Goal: Information Seeking & Learning: Learn about a topic

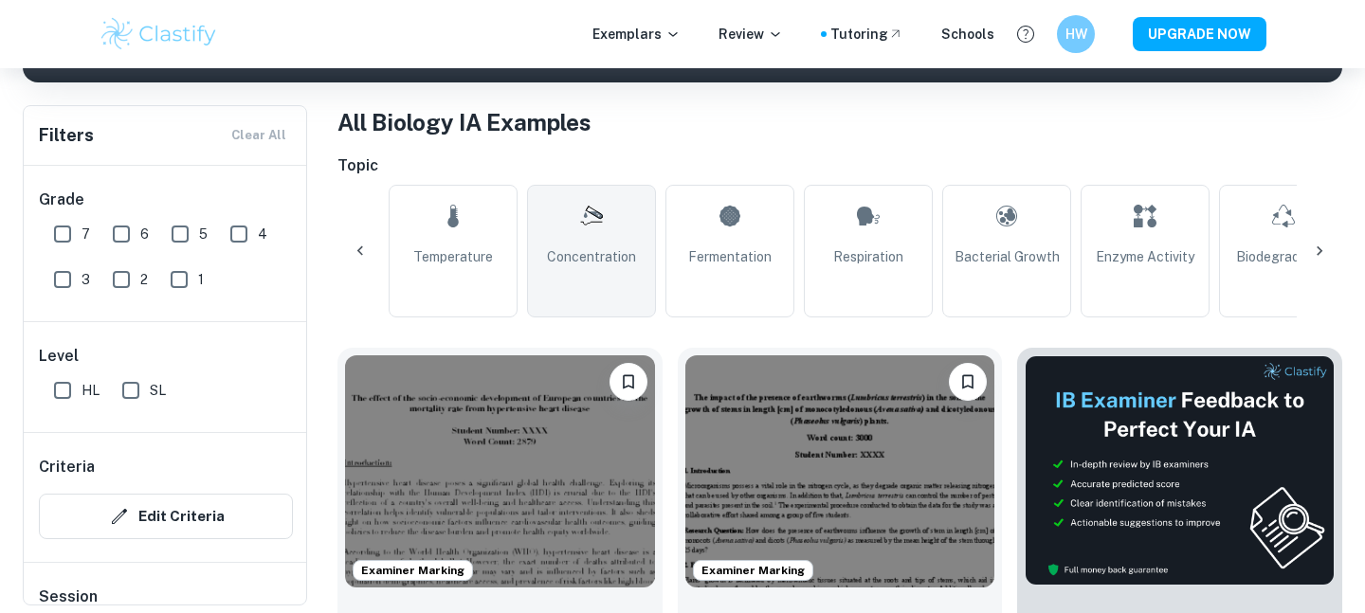
scroll to position [0, 413]
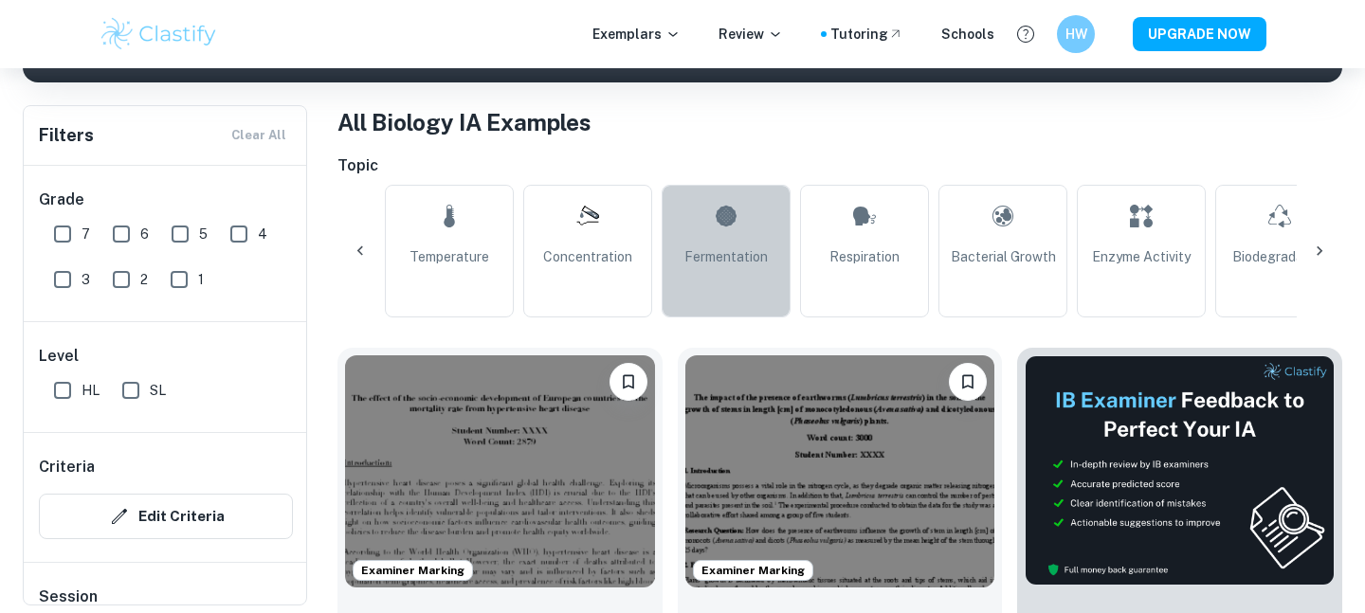
click at [708, 237] on link "Fermentation" at bounding box center [726, 251] width 129 height 133
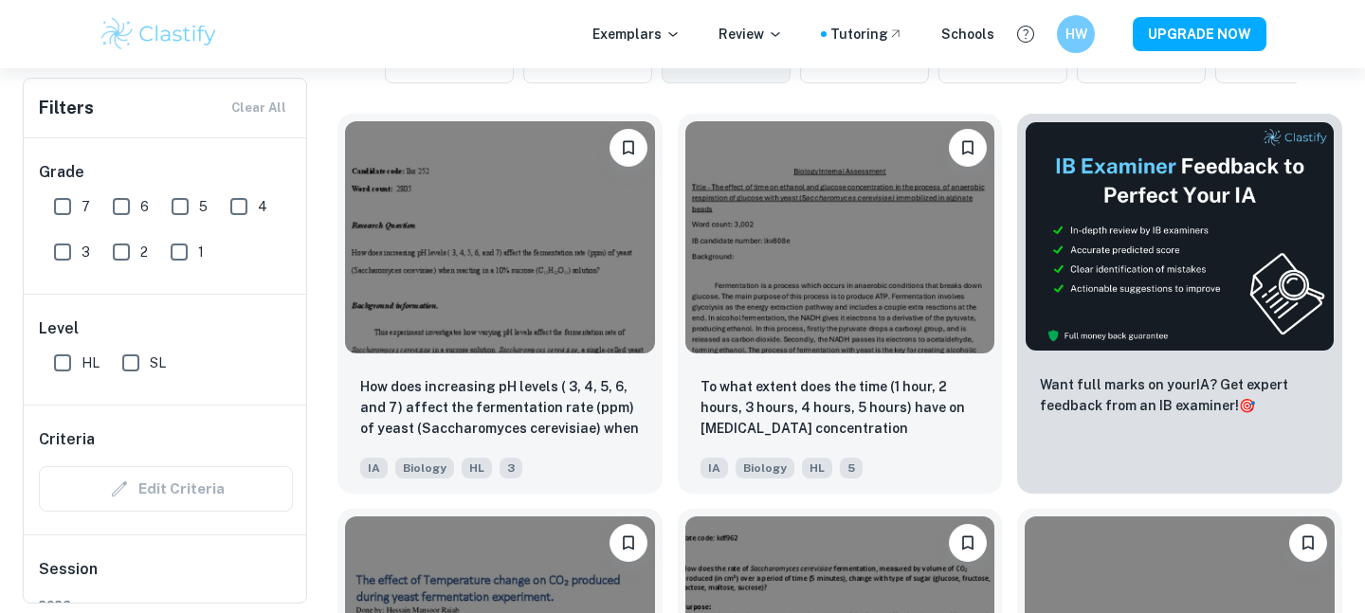
scroll to position [579, 0]
click at [119, 209] on input "6" at bounding box center [121, 207] width 38 height 38
checkbox input "true"
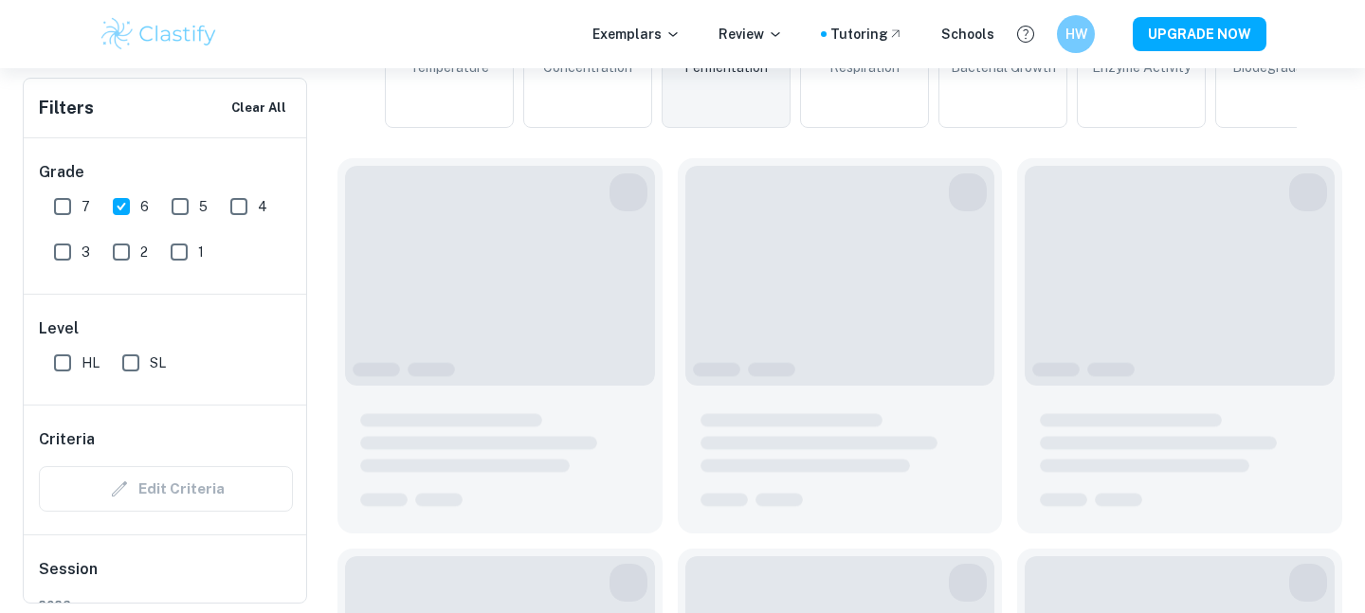
scroll to position [625, 0]
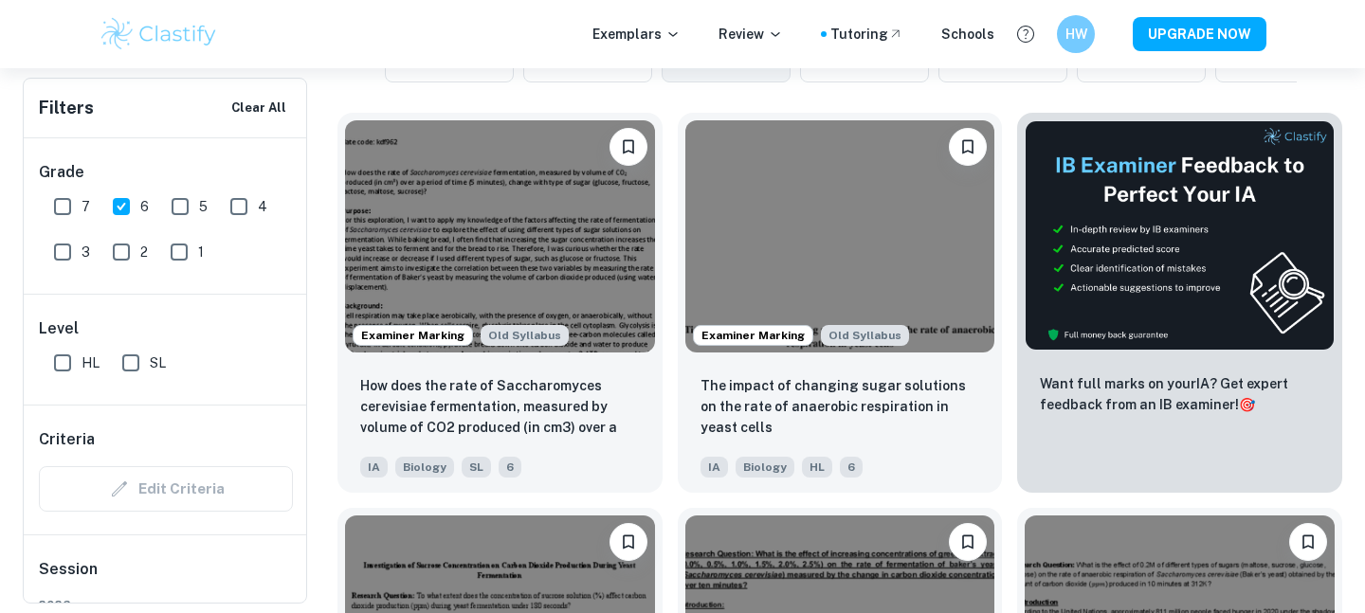
click at [55, 376] on input "HL" at bounding box center [63, 363] width 38 height 38
checkbox input "true"
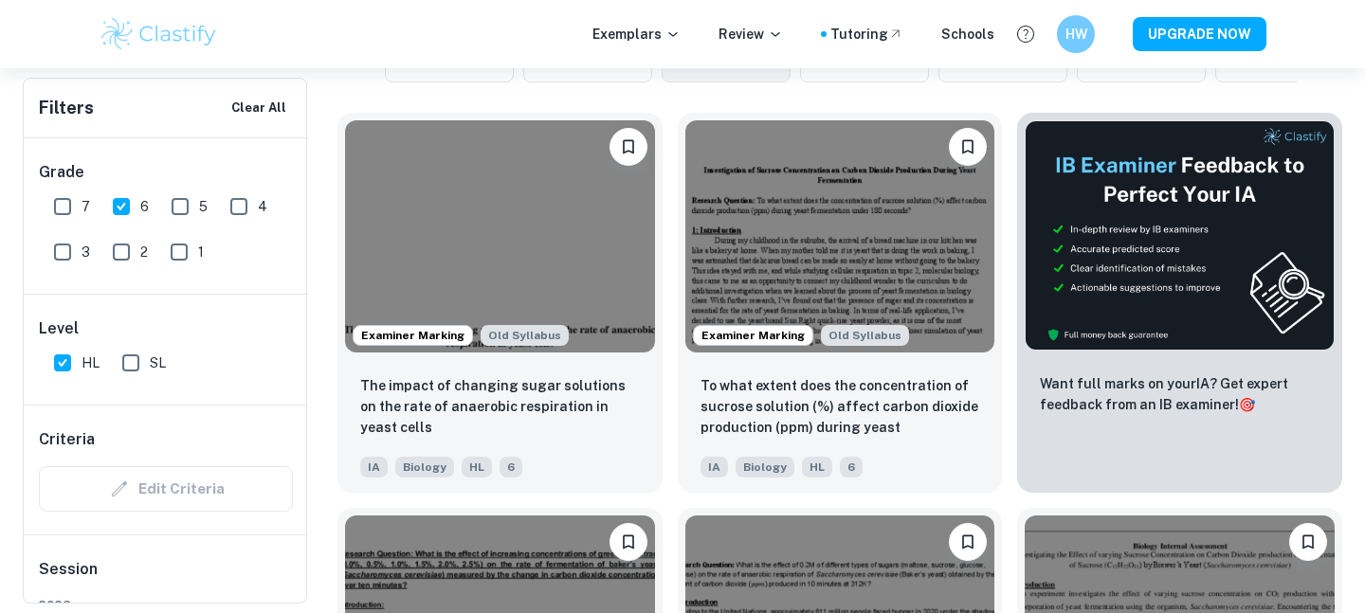
click at [63, 212] on input "7" at bounding box center [63, 207] width 38 height 38
checkbox input "true"
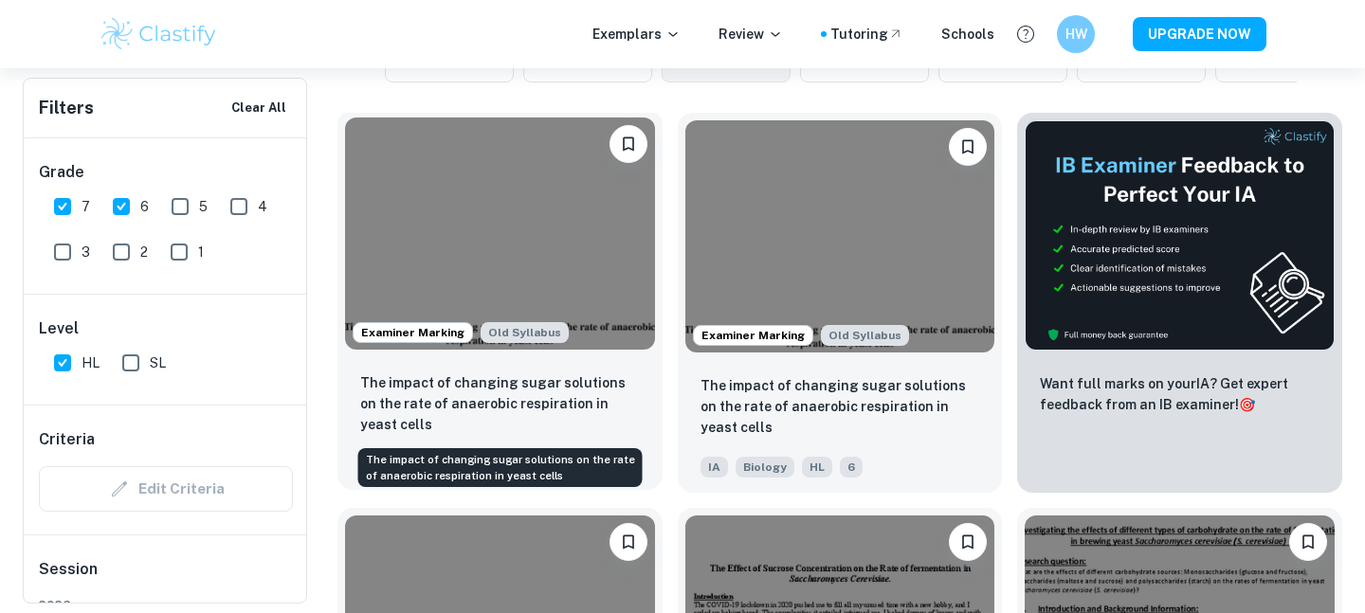
click at [568, 389] on p "The impact of changing sugar solutions on the rate of anaerobic respiration in …" at bounding box center [500, 403] width 280 height 63
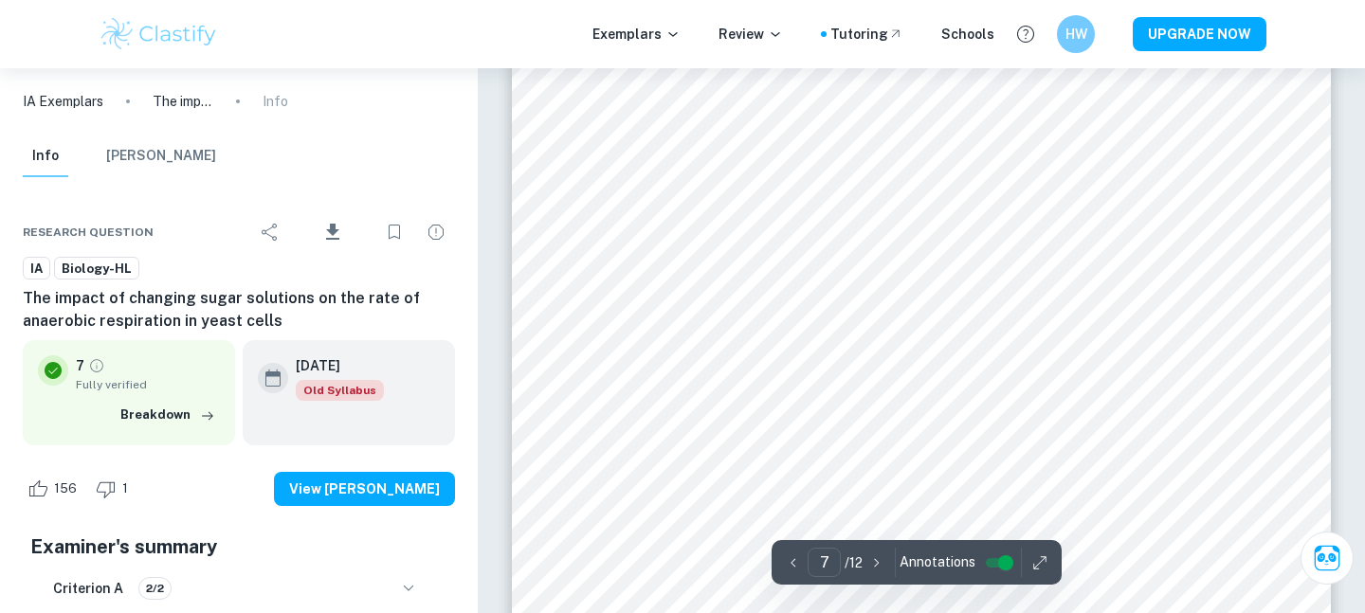
scroll to position [7325, 0]
type input "8"
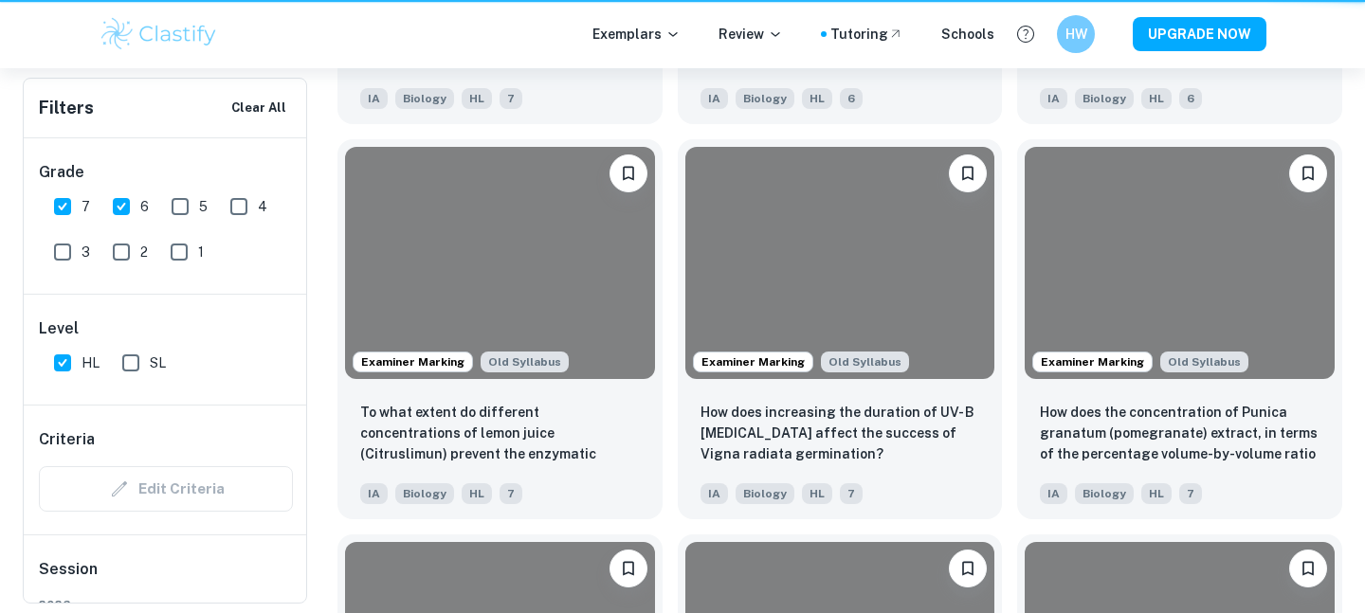
scroll to position [625, 0]
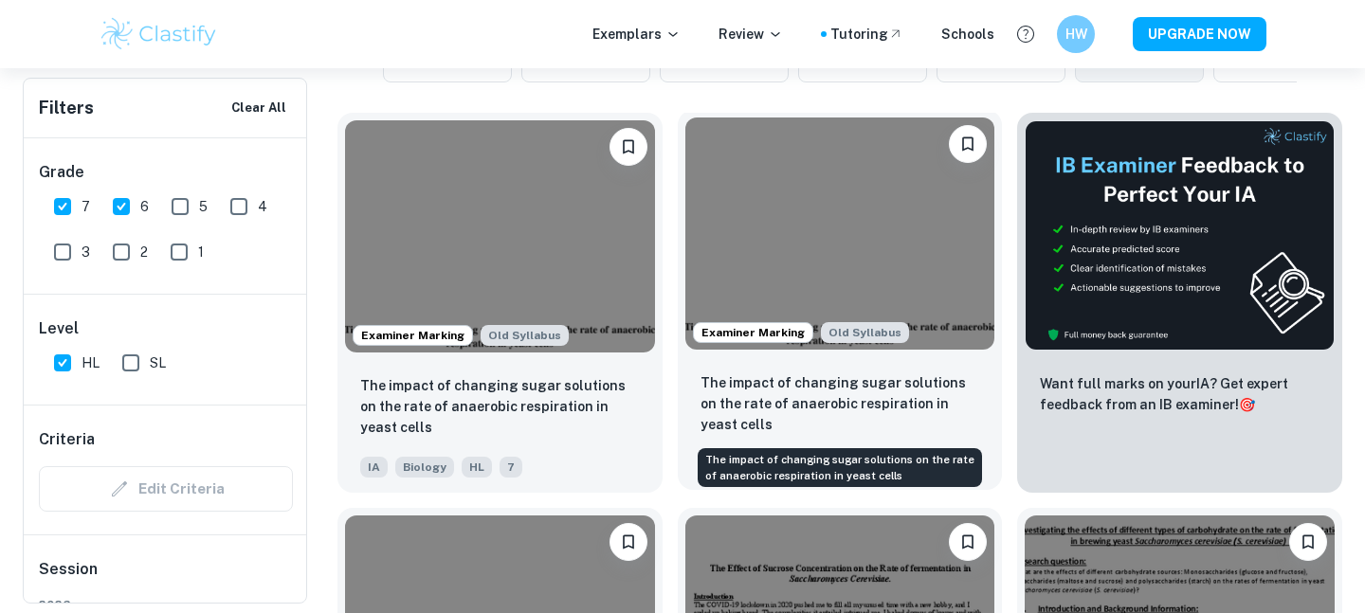
click at [916, 421] on p "The impact of changing sugar solutions on the rate of anaerobic respiration in …" at bounding box center [840, 403] width 280 height 63
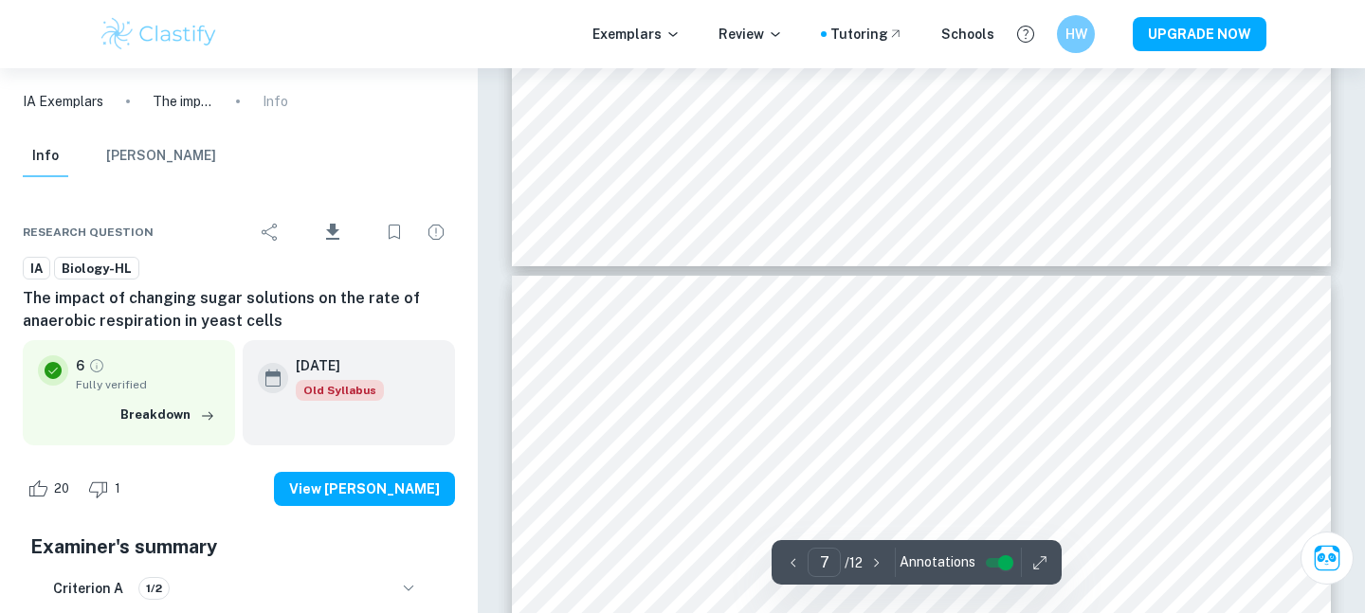
type input "8"
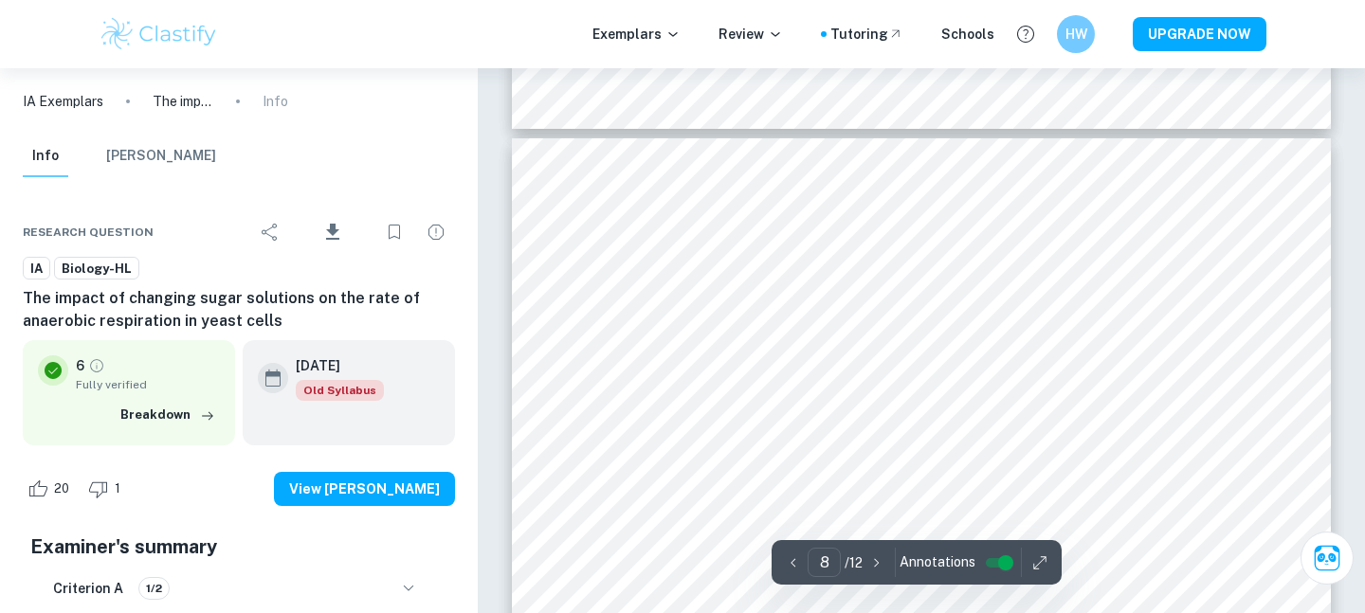
scroll to position [8378, 0]
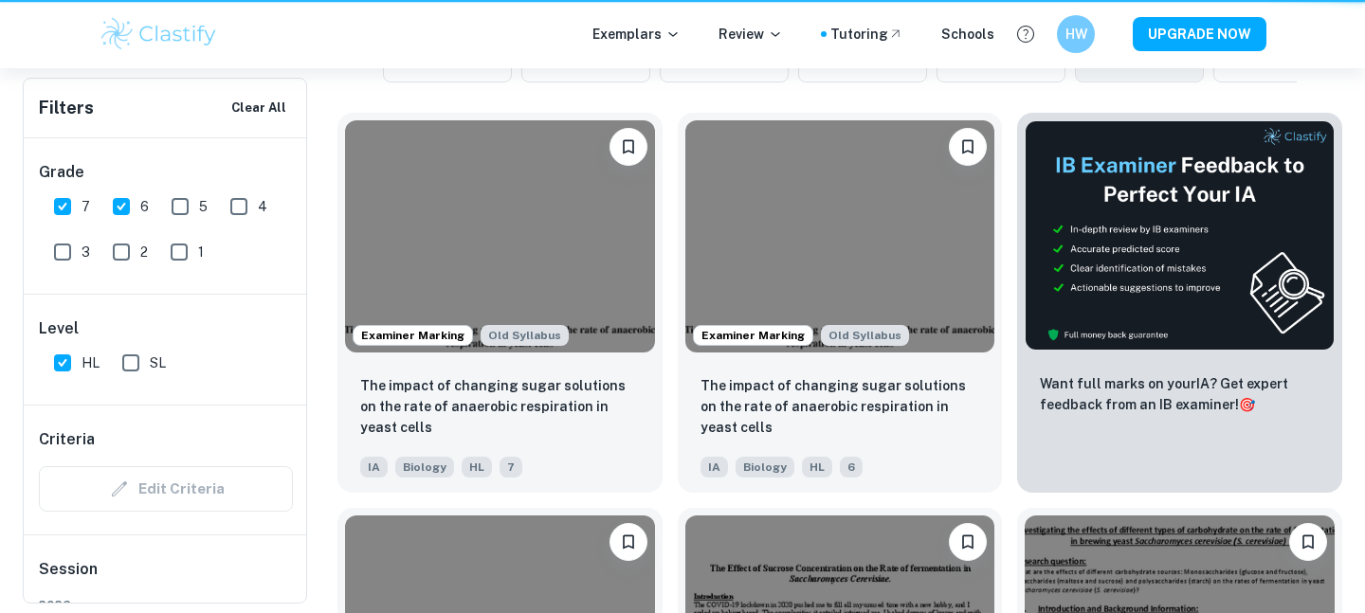
scroll to position [344, 0]
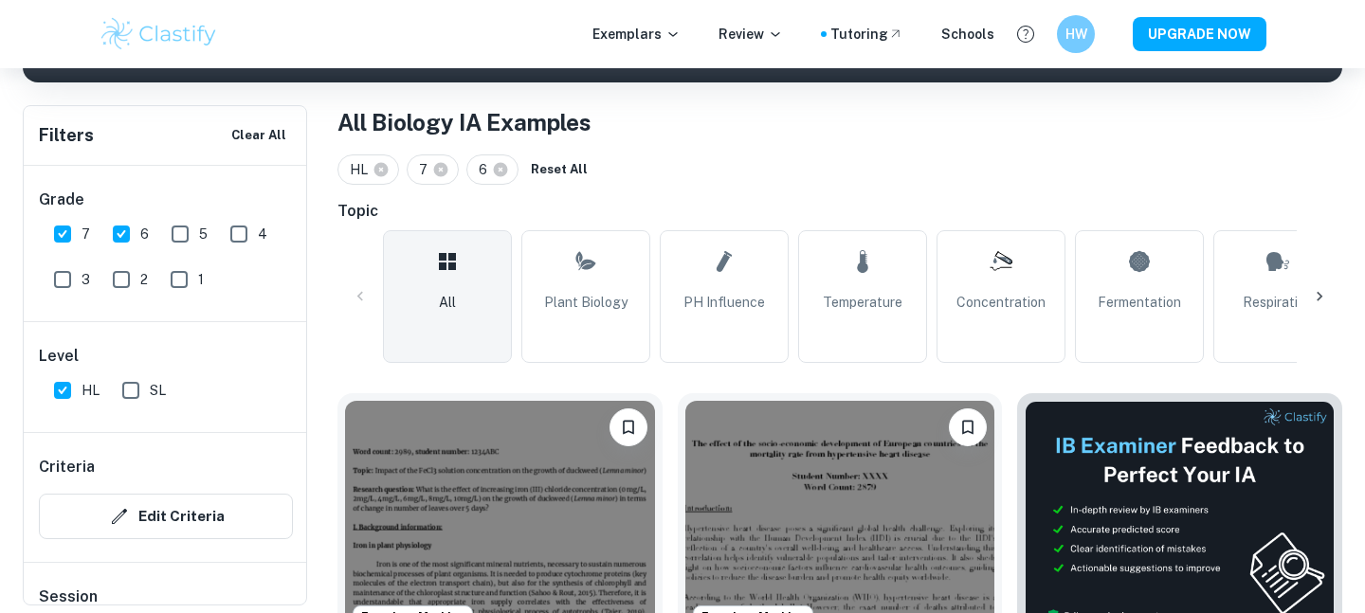
type input "Fermentation"
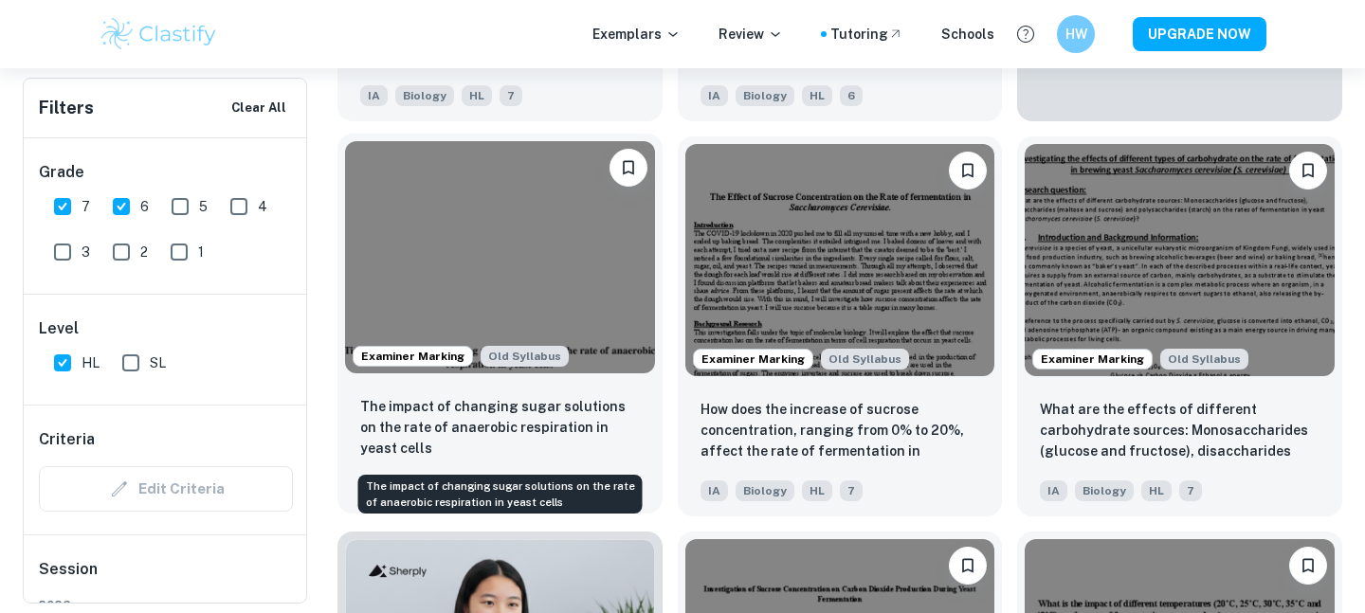
scroll to position [997, 0]
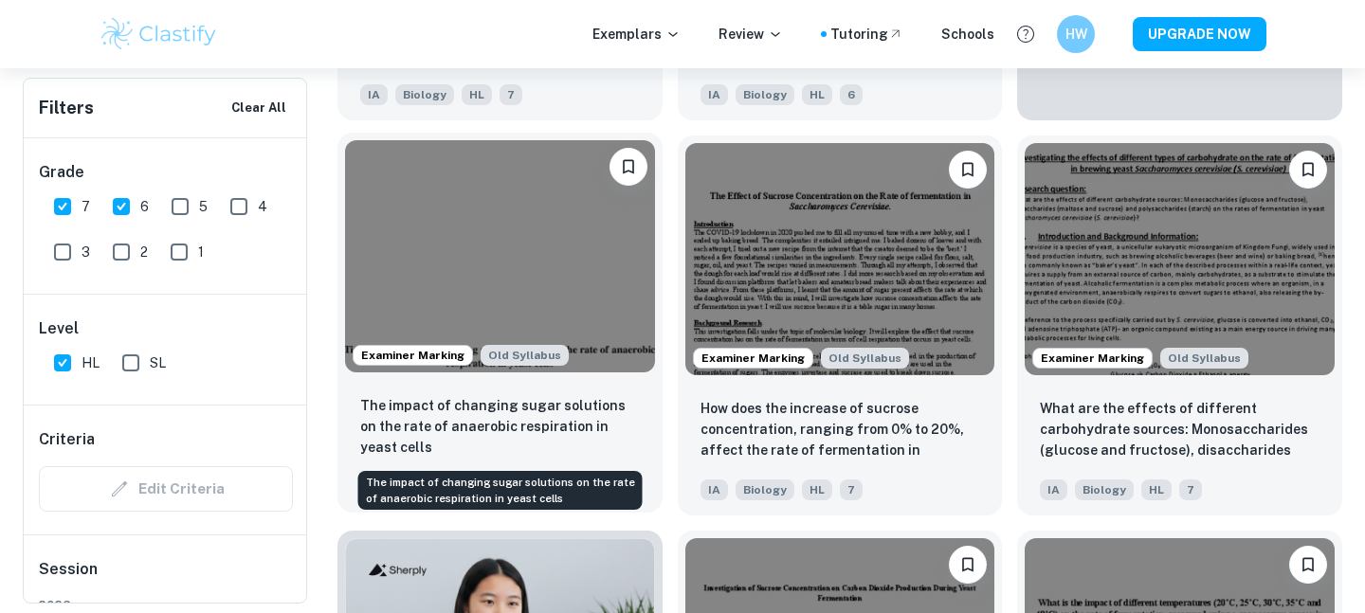
click at [524, 424] on p "The impact of changing sugar solutions on the rate of anaerobic respiration in …" at bounding box center [500, 426] width 280 height 63
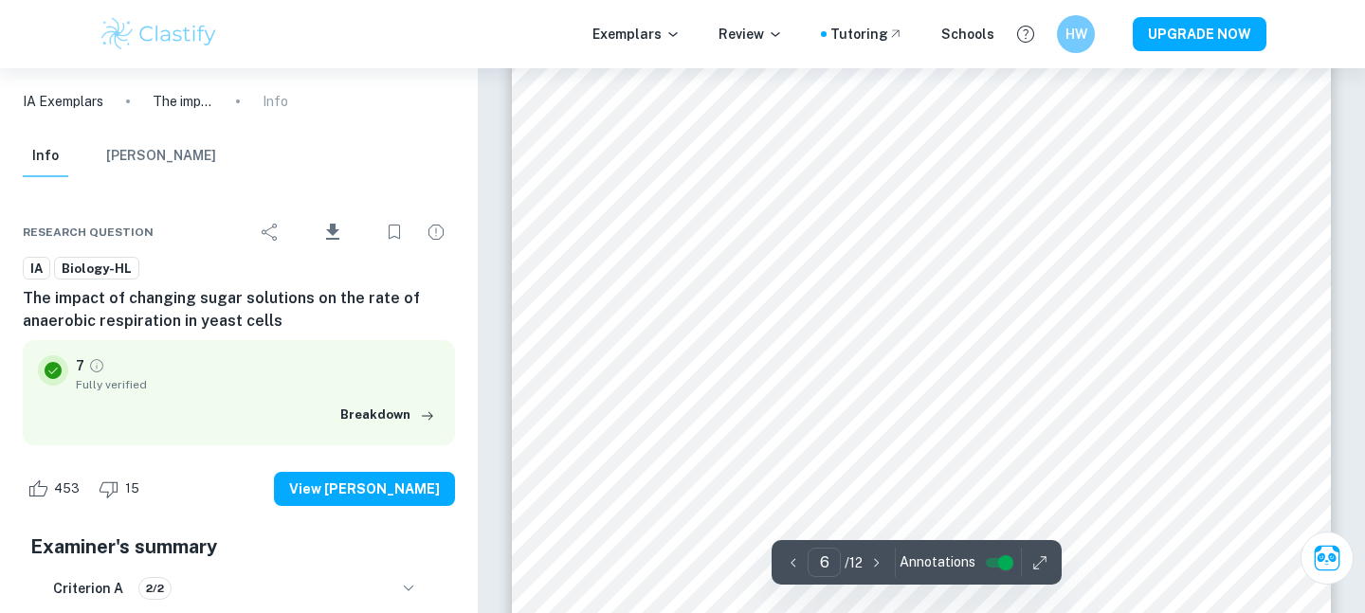
scroll to position [6415, 0]
type input "8"
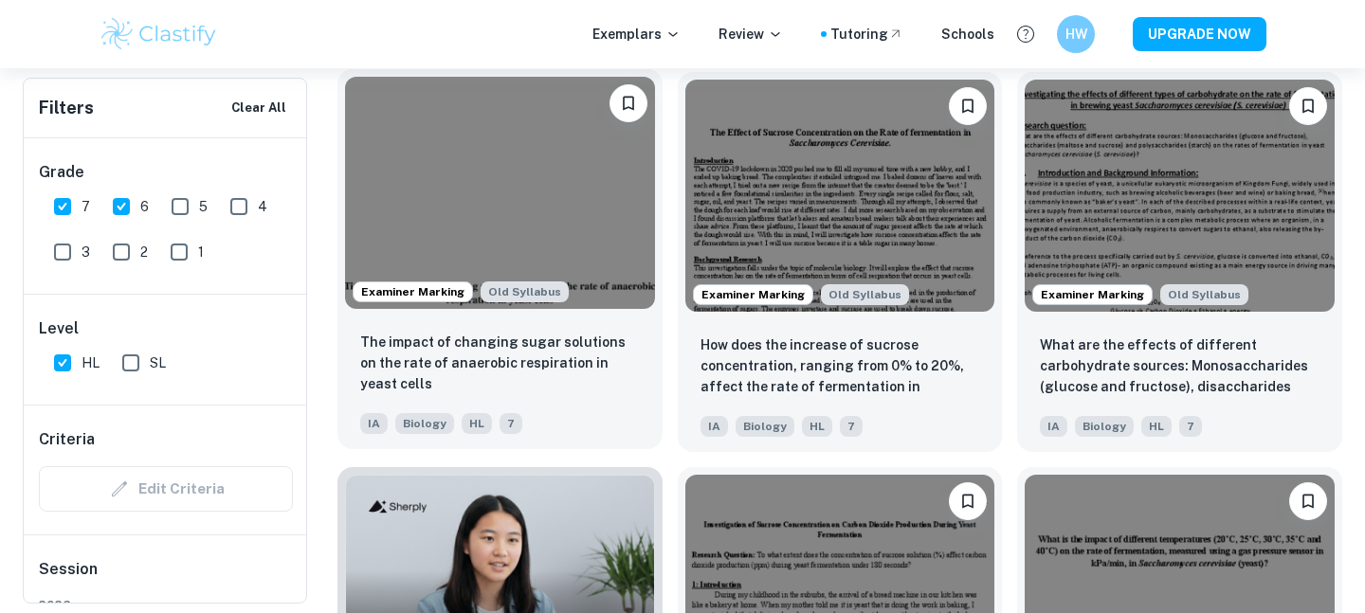
scroll to position [1062, 0]
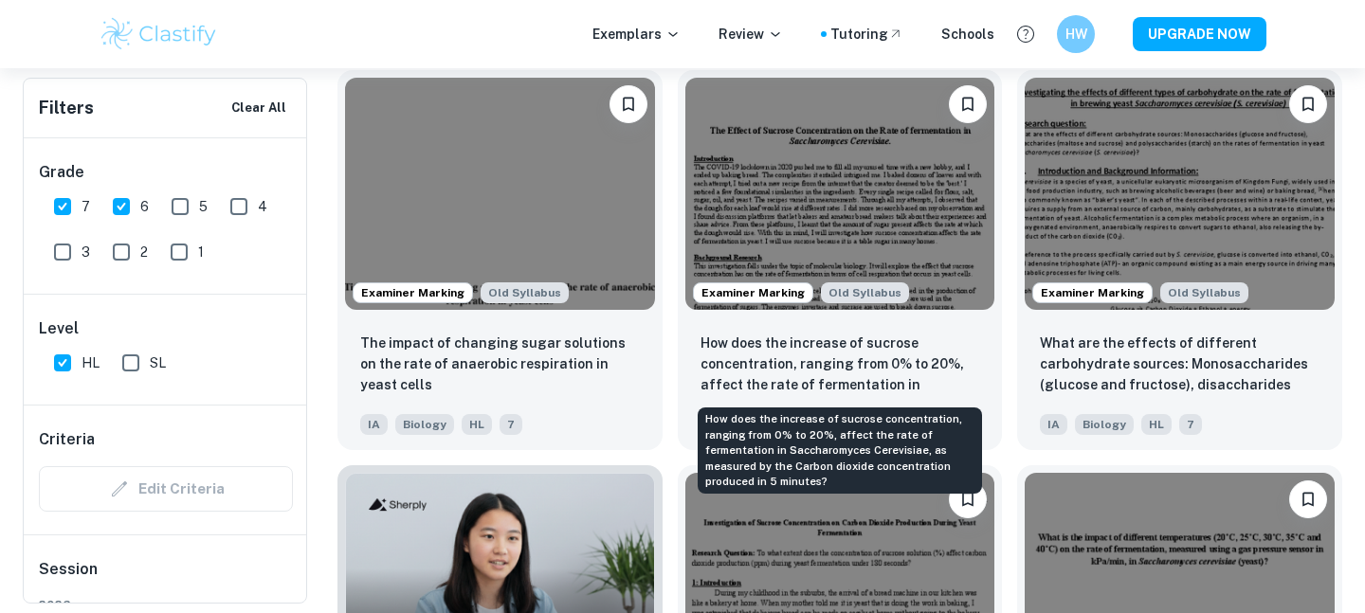
click at [791, 397] on div "How does the increase of sucrose concentration, ranging from 0% to 20%, affect …" at bounding box center [840, 444] width 288 height 101
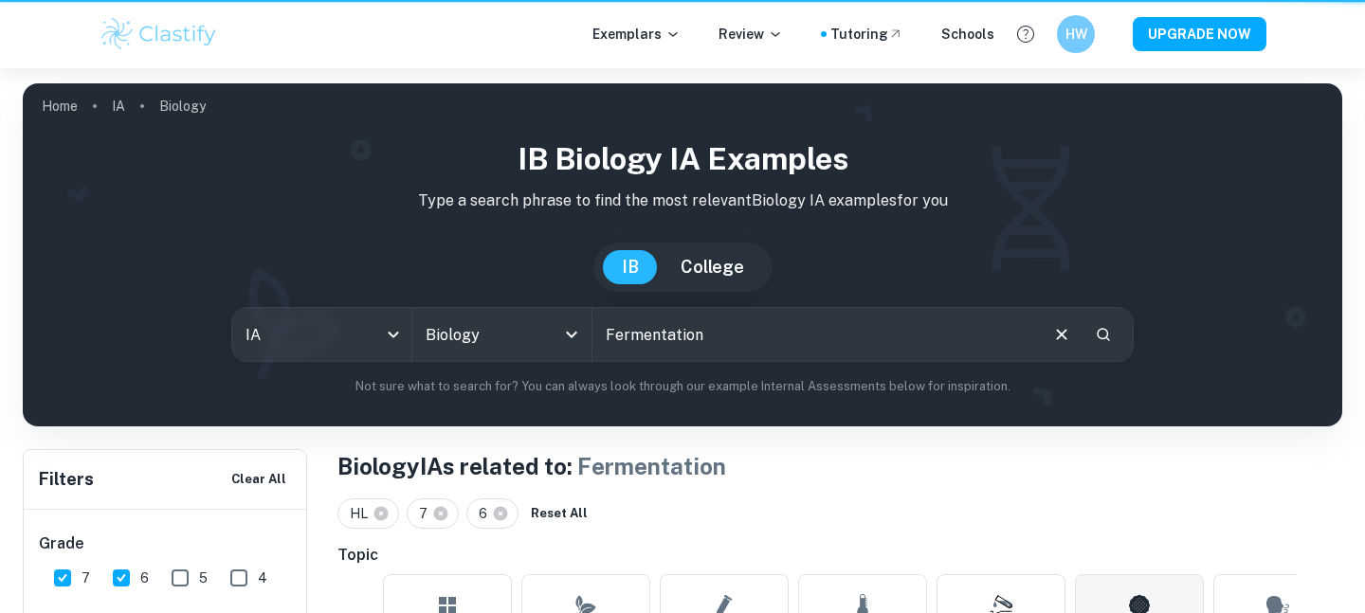
scroll to position [1062, 0]
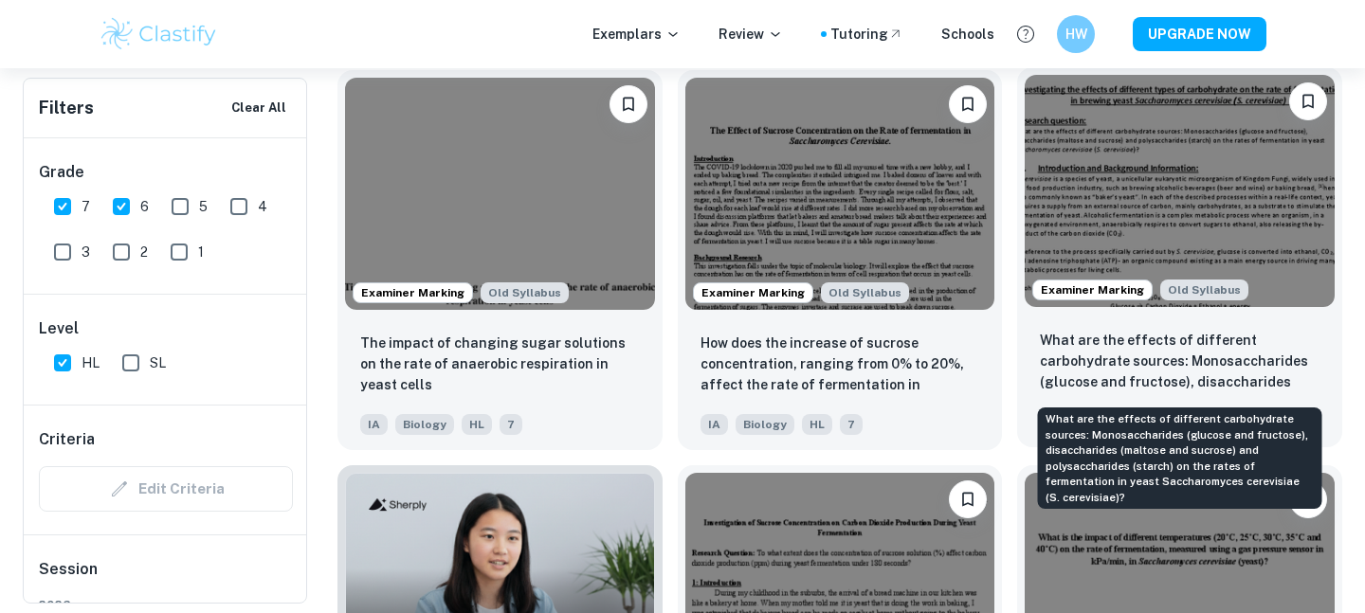
click at [1200, 376] on p "What are the effects of different carbohydrate sources: Monosaccharides (glucos…" at bounding box center [1180, 362] width 280 height 64
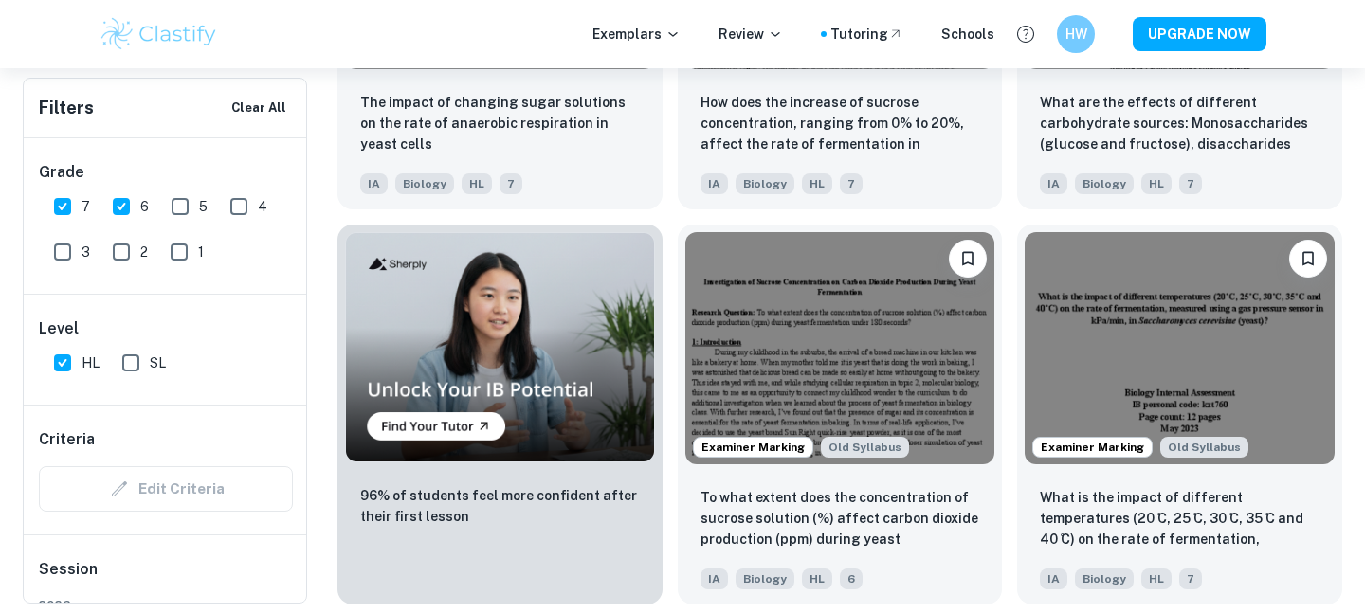
scroll to position [1302, 0]
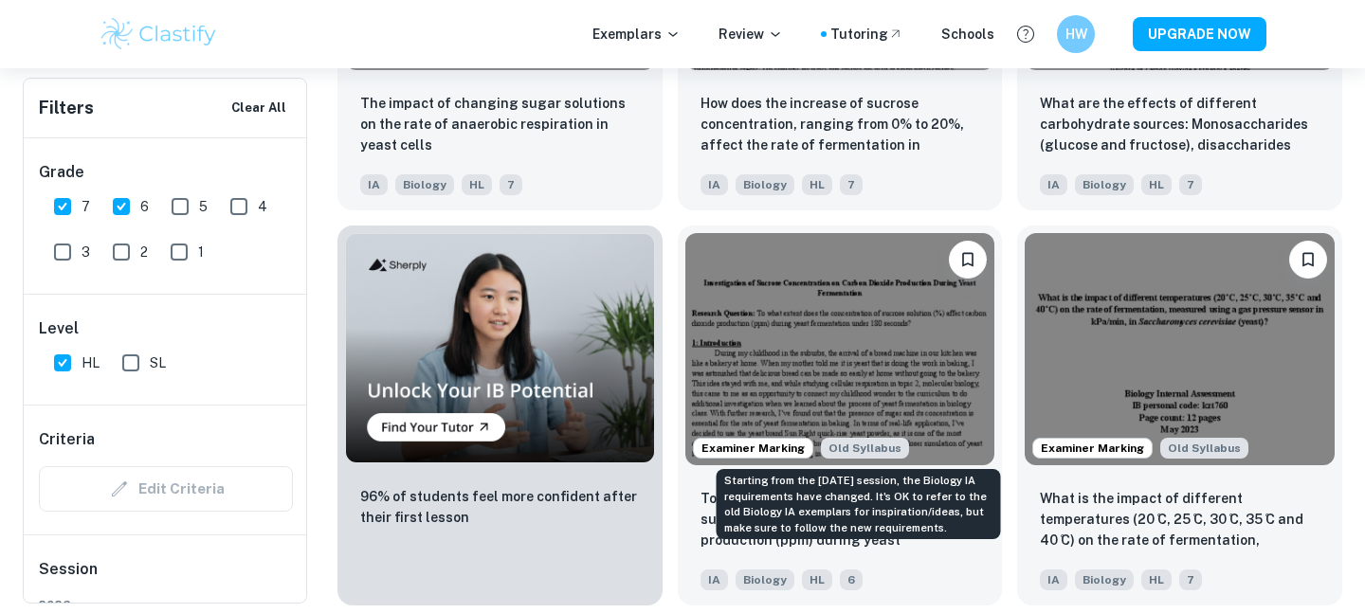
click at [853, 533] on div "Starting from the [DATE] session, the Biology IA requirements have changed. It'…" at bounding box center [858, 504] width 284 height 70
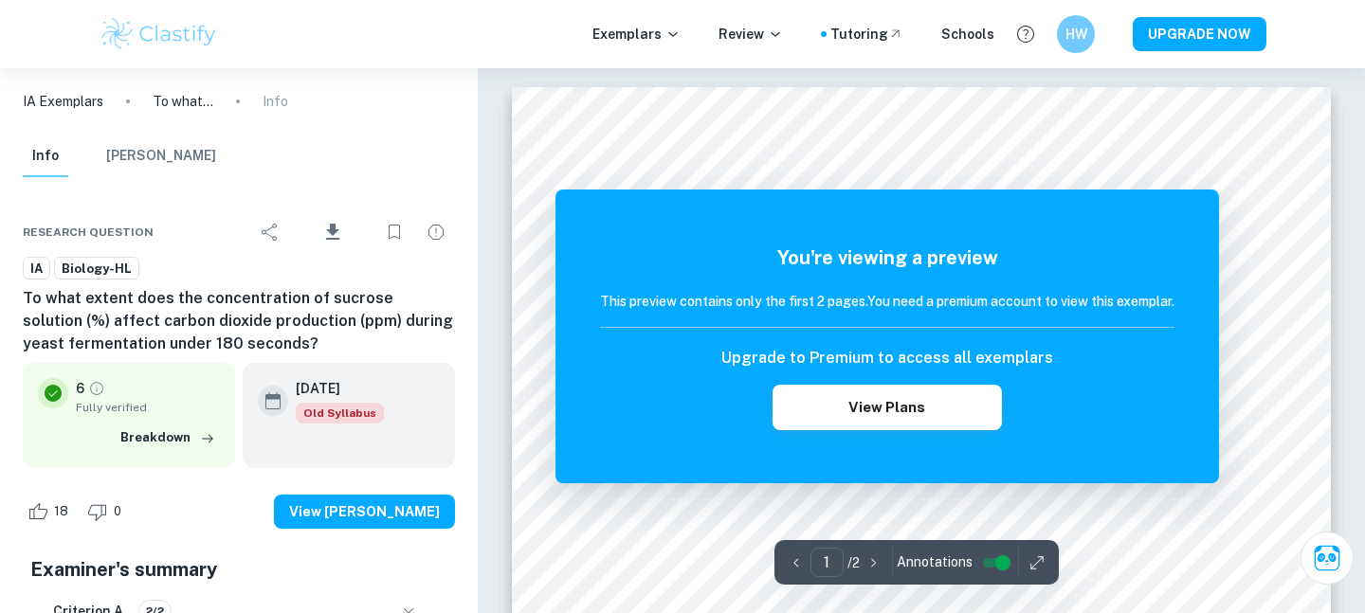
scroll to position [119, 0]
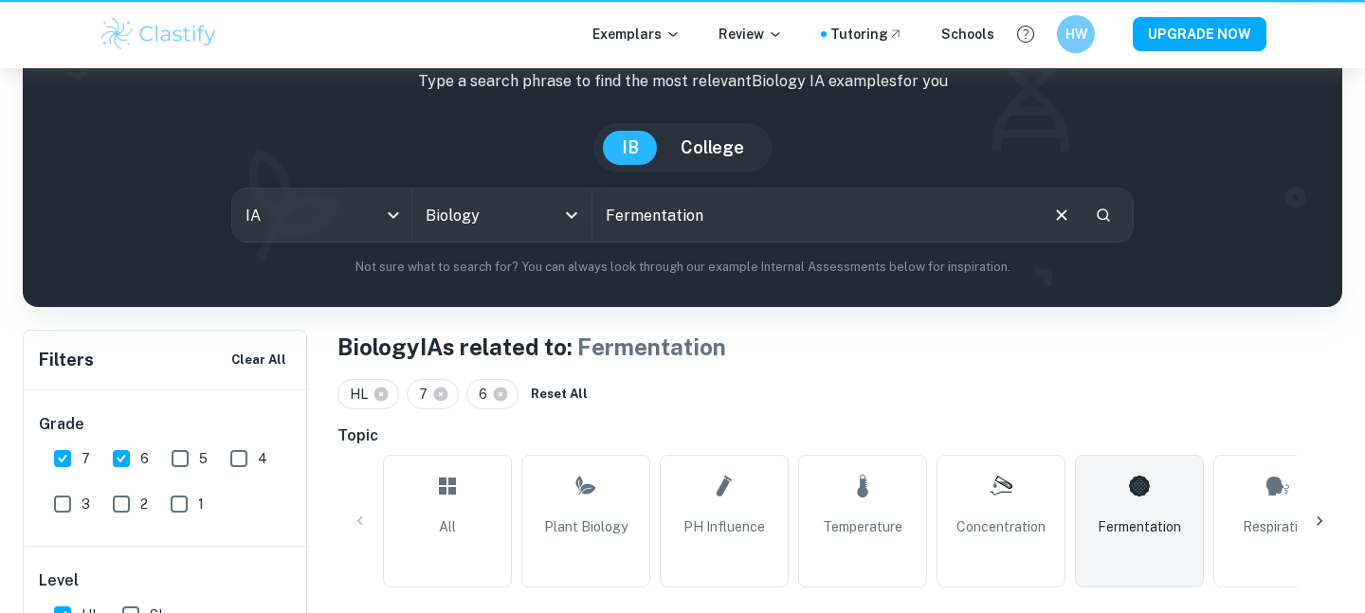
scroll to position [1302, 0]
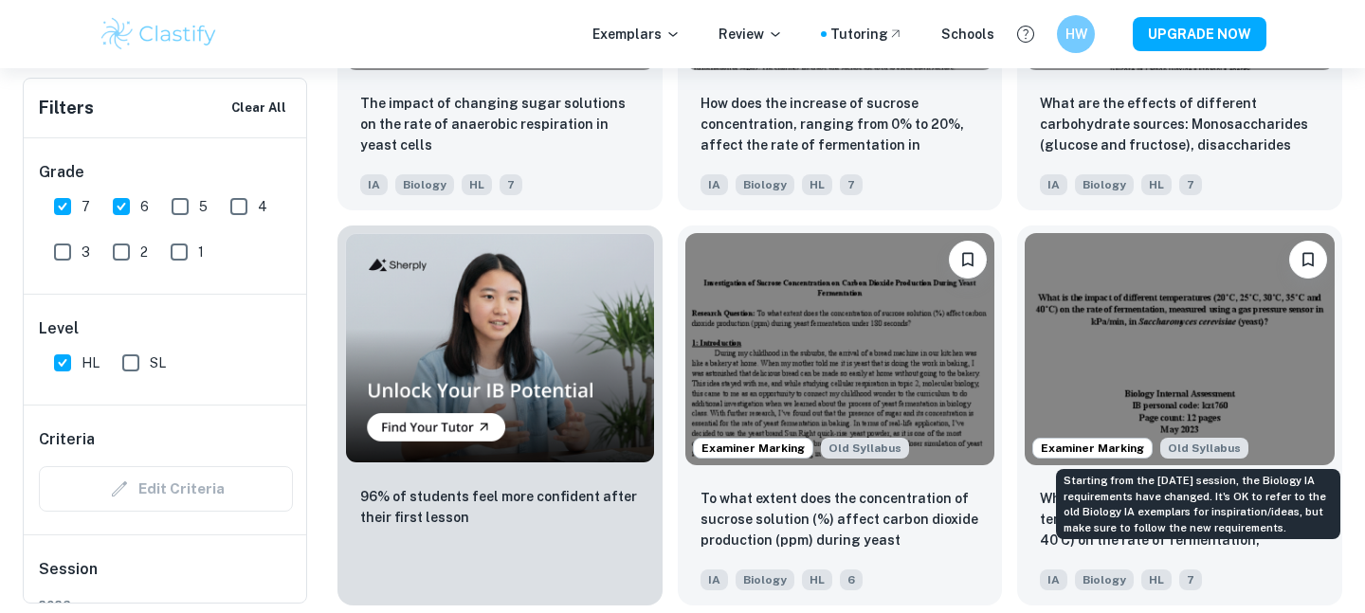
click at [1215, 533] on div "Starting from the [DATE] session, the Biology IA requirements have changed. It'…" at bounding box center [1198, 504] width 284 height 70
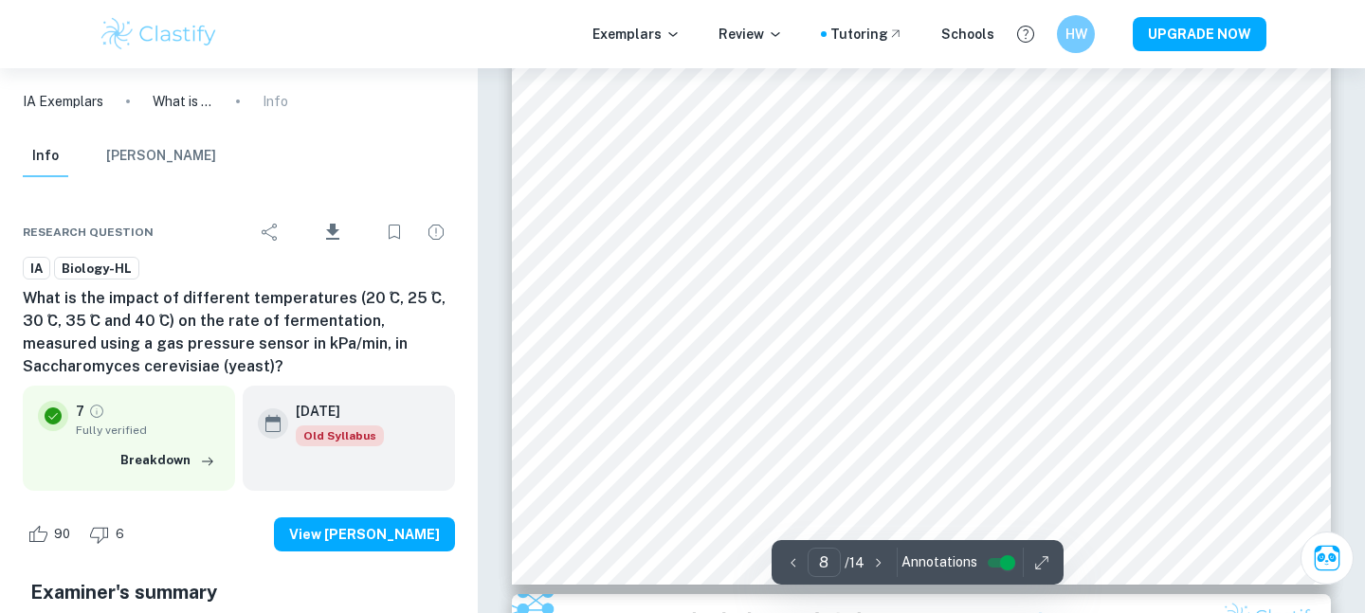
scroll to position [9087, 0]
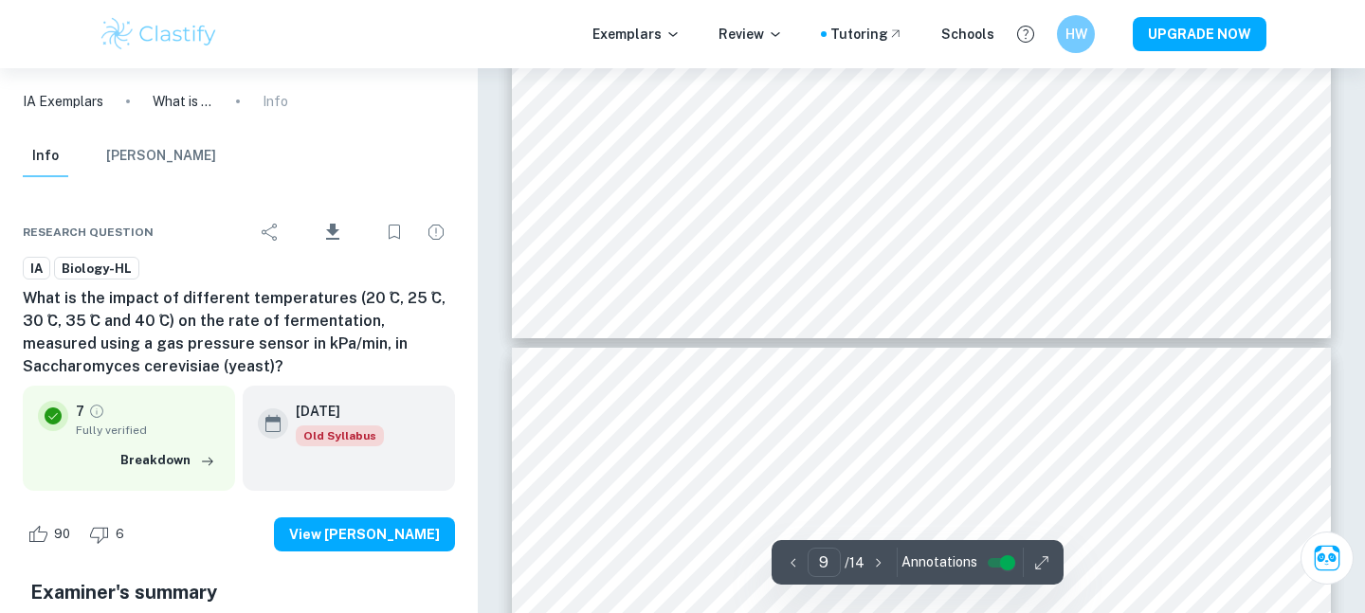
type input "10"
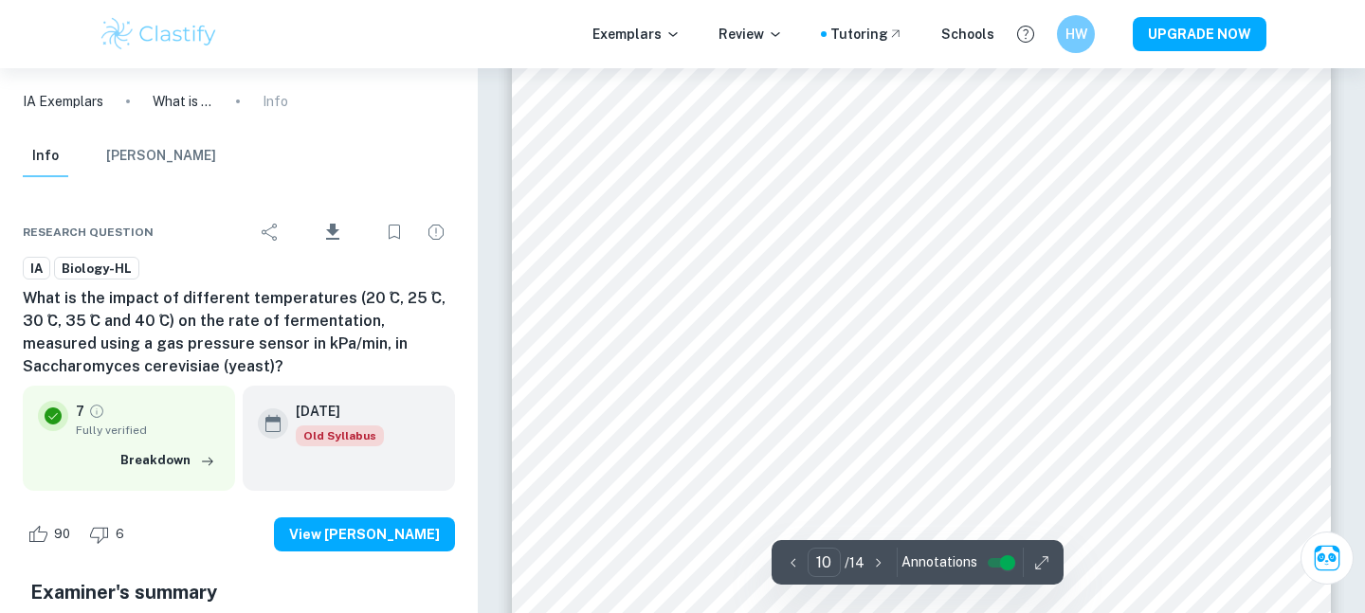
scroll to position [11518, 0]
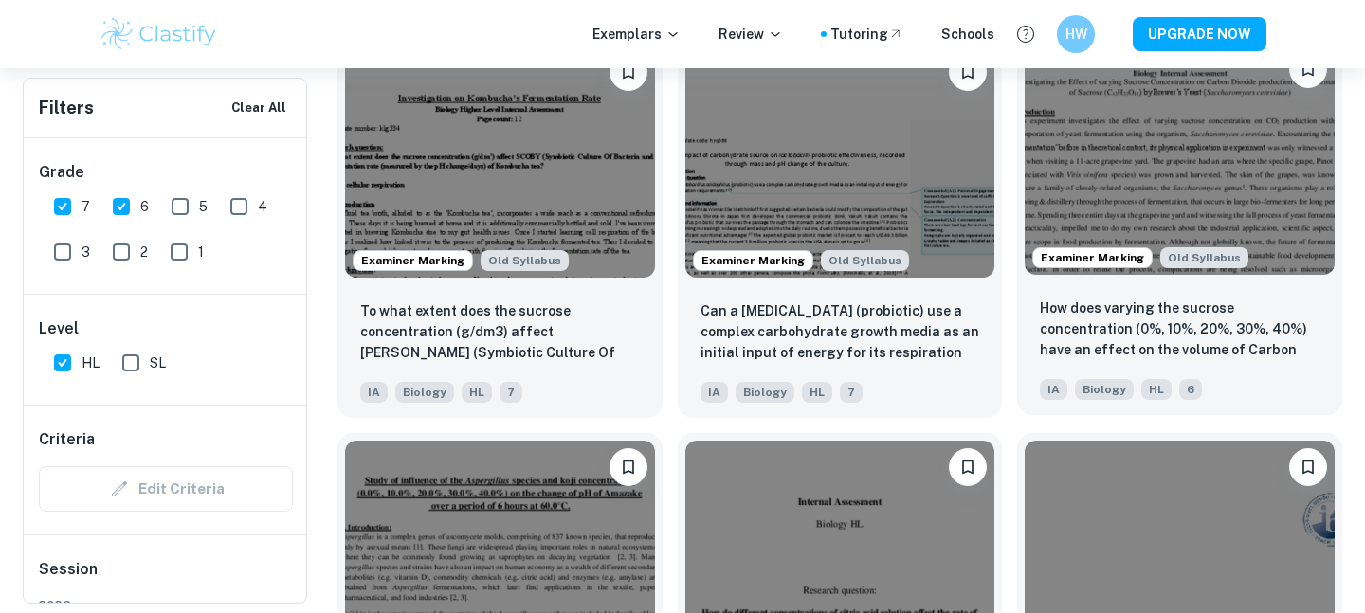
scroll to position [2281, 0]
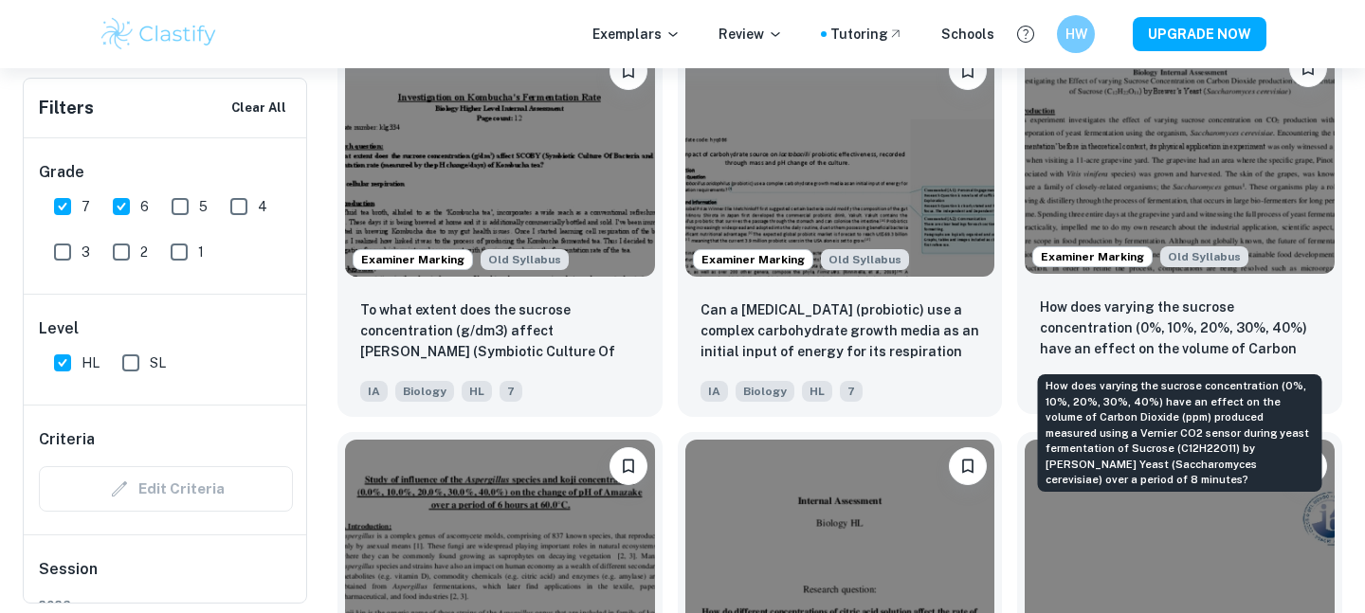
click at [1135, 310] on p "How does varying the sucrose concentration (0%, 10%, 20%, 30%, 40%) have an eff…" at bounding box center [1180, 329] width 280 height 64
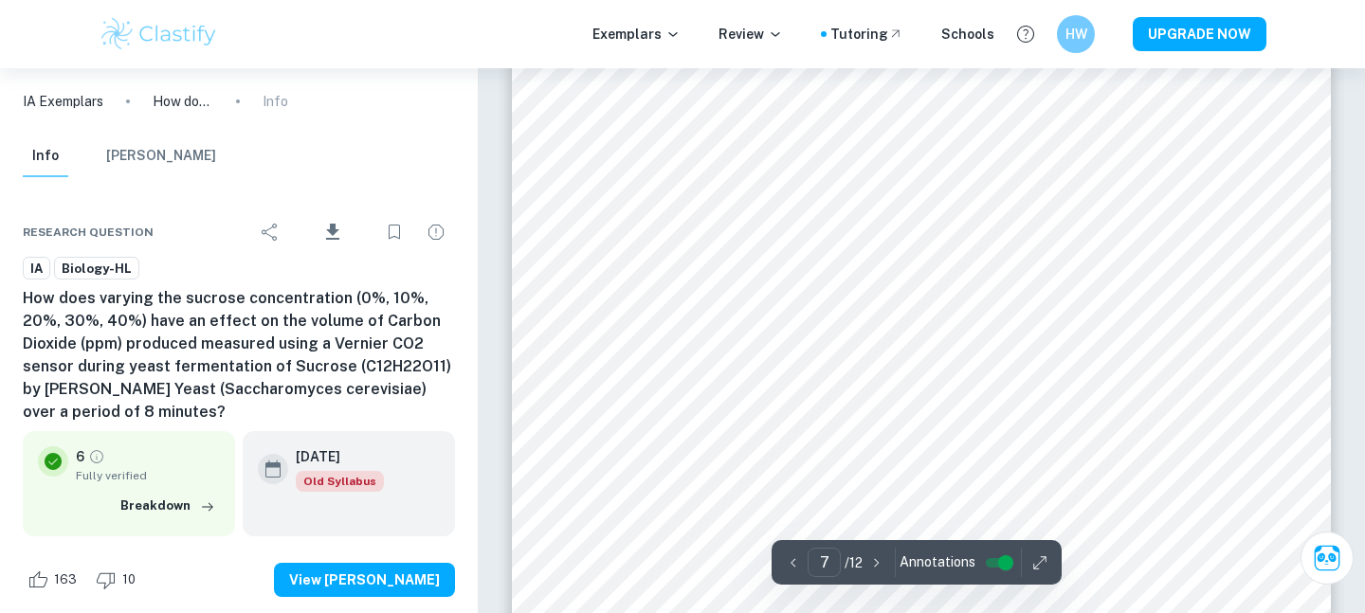
scroll to position [7888, 0]
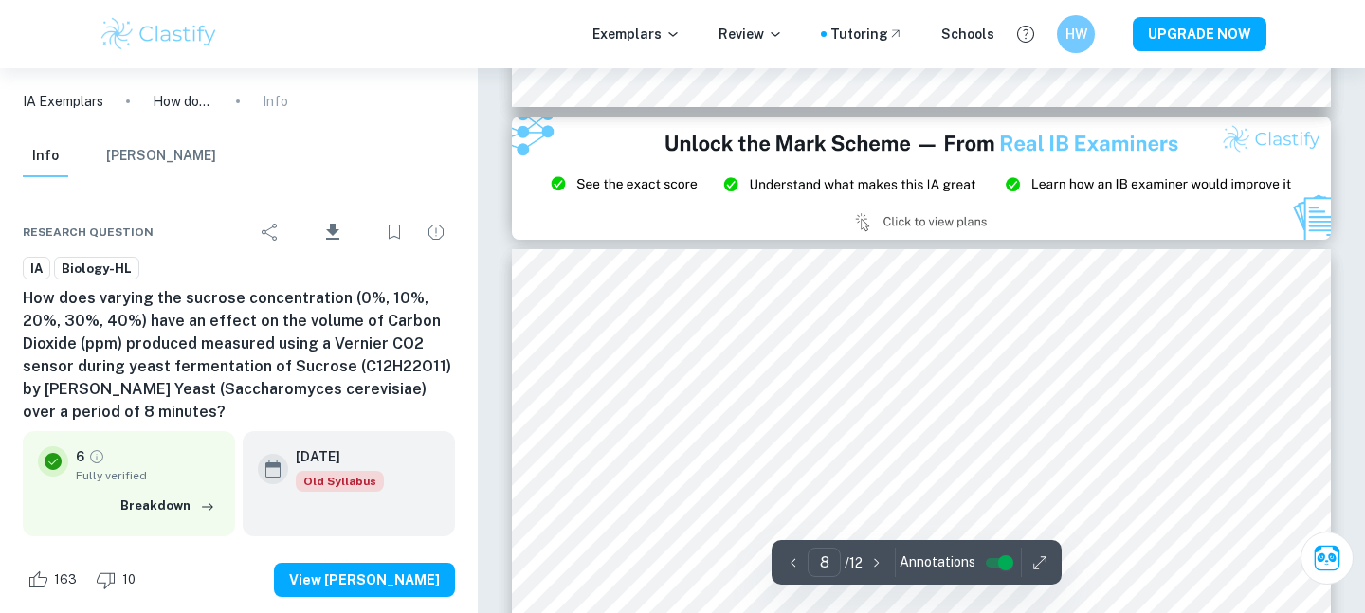
type input "9"
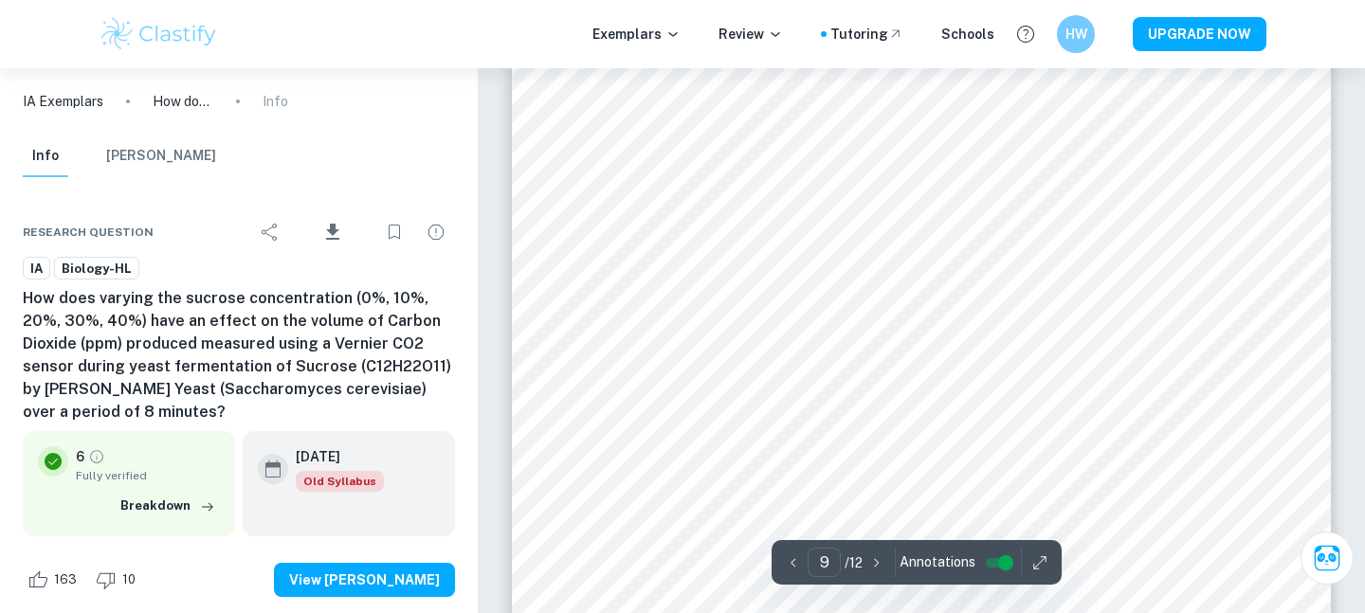
scroll to position [10031, 0]
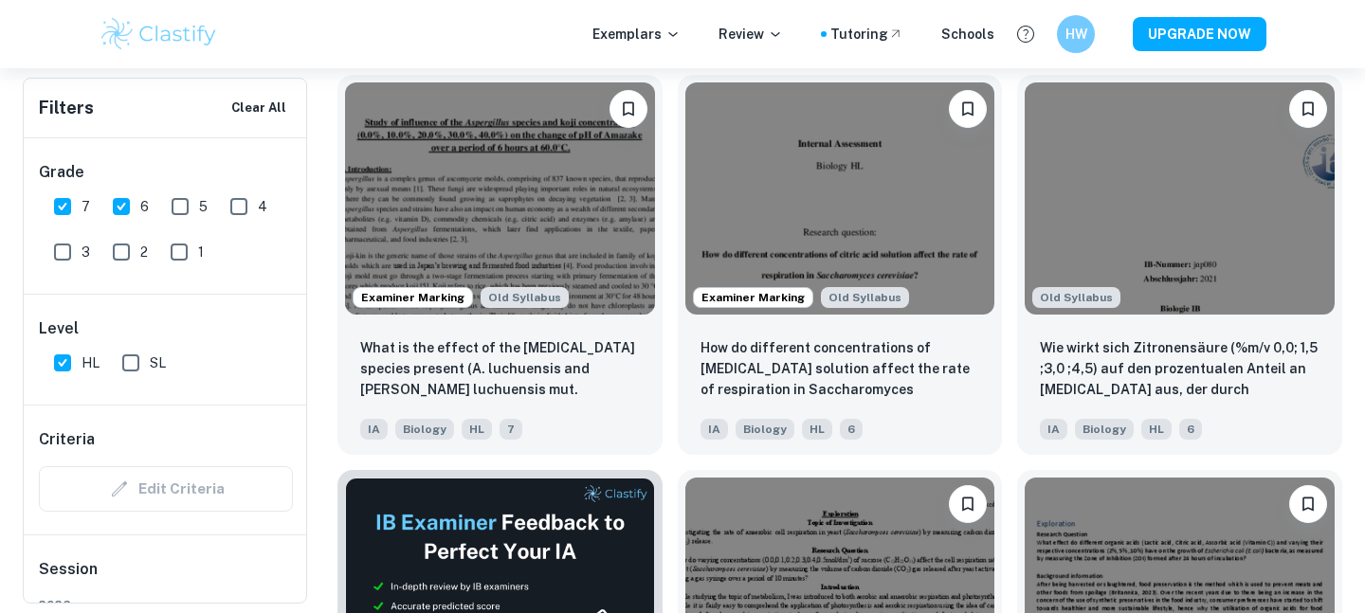
scroll to position [2644, 0]
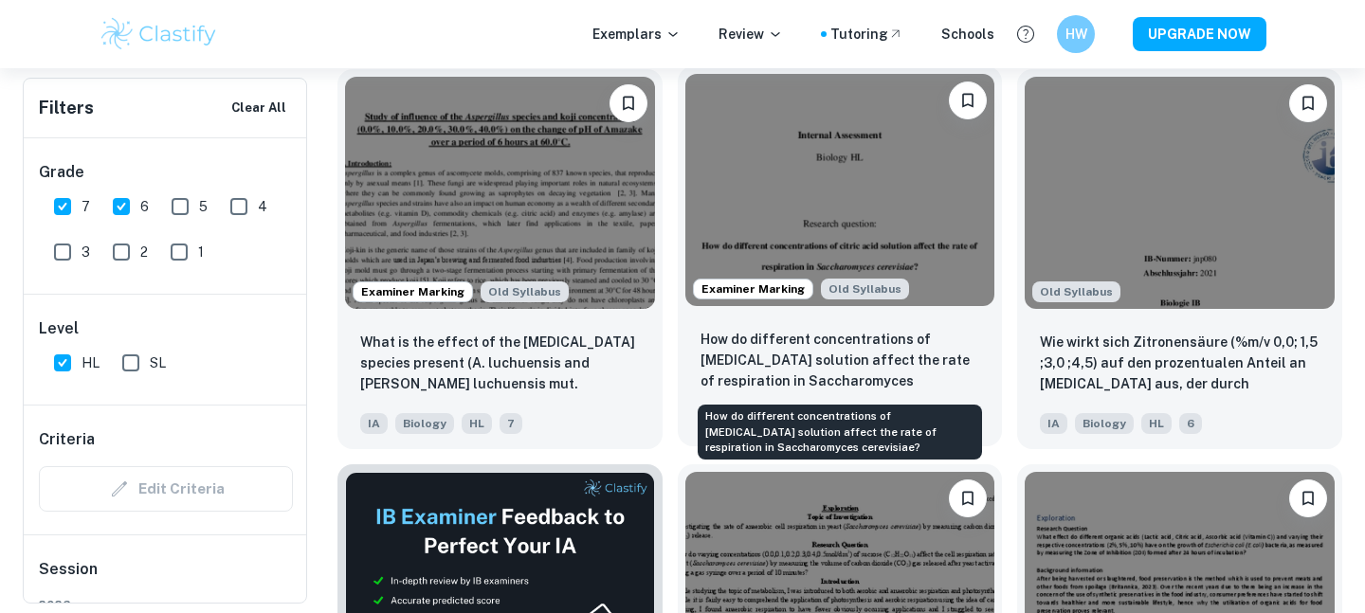
click at [812, 375] on p "How do different concentrations of [MEDICAL_DATA] solution affect the rate of r…" at bounding box center [840, 361] width 280 height 64
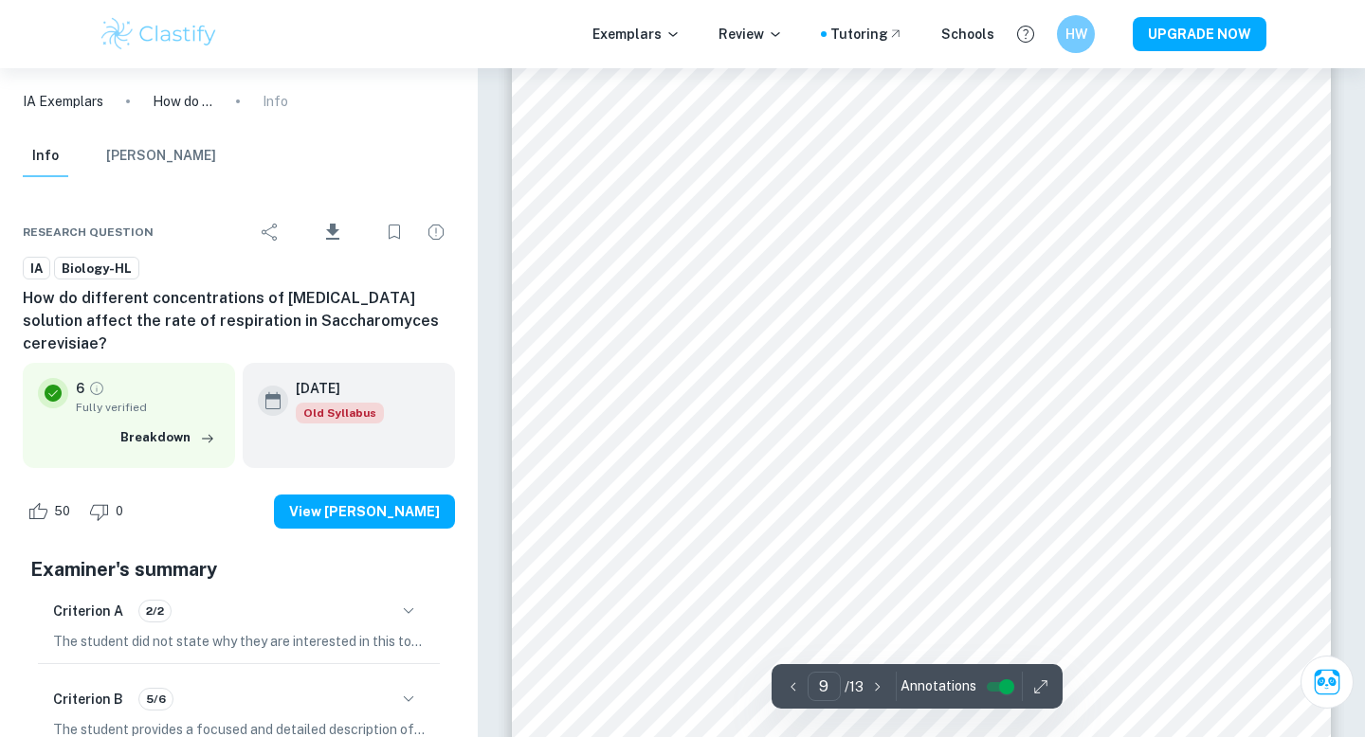
scroll to position [9850, 0]
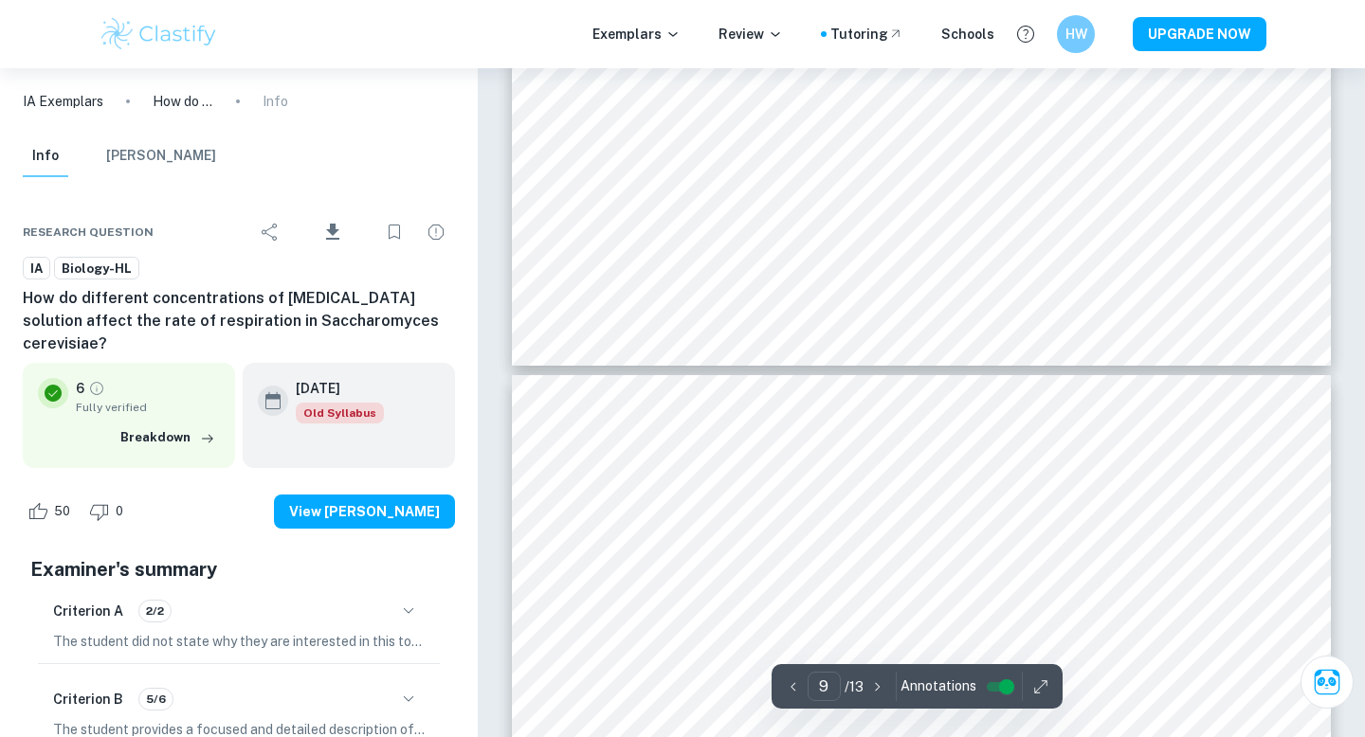
type input "10"
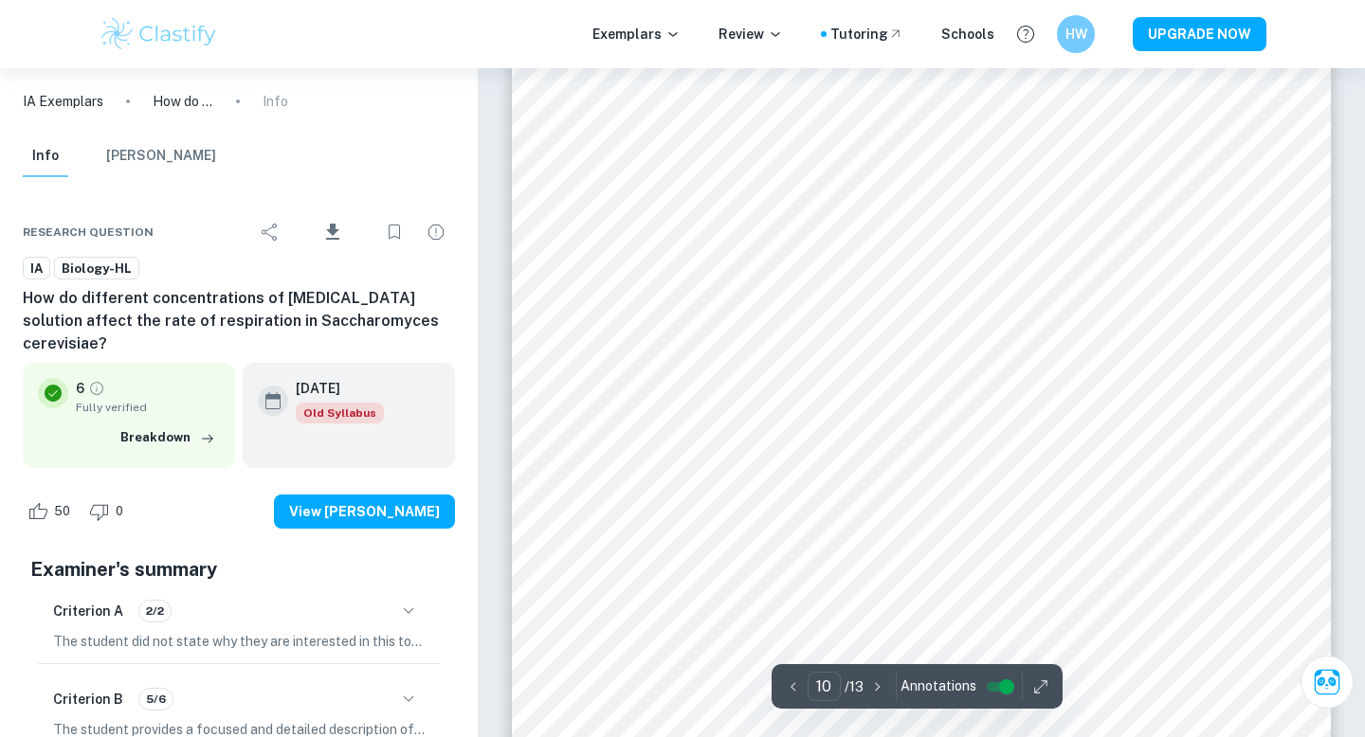
scroll to position [11012, 0]
